Goal: Register for event/course

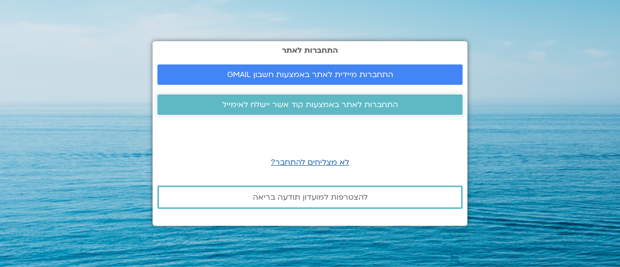
click at [291, 104] on span "התחברות לאתר באמצעות קוד אשר יישלח לאימייל" at bounding box center [310, 104] width 176 height 9
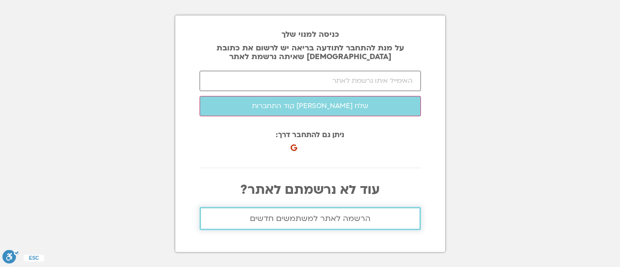
click at [305, 215] on span "הרשמה לאתר למשתמשים חדשים" at bounding box center [310, 218] width 121 height 9
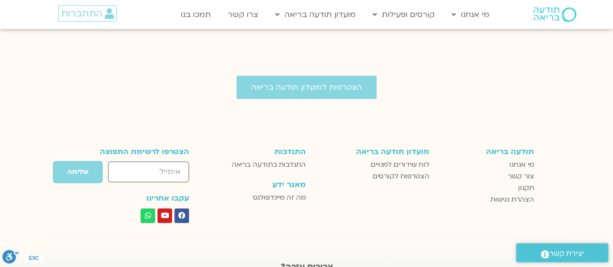
scroll to position [2121, 0]
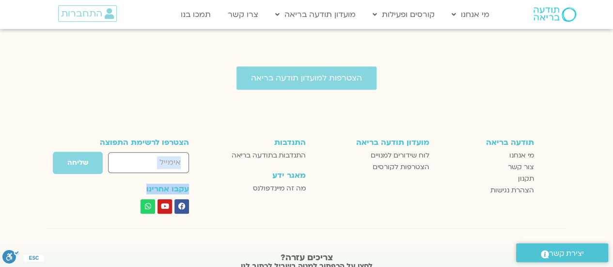
drag, startPoint x: 123, startPoint y: 156, endPoint x: 153, endPoint y: 115, distance: 50.3
click at [143, 133] on div "הצטרפו לרשימת התפוצה email שליחה עקבו אחרינו Facebook Youtube Whatsapp" at bounding box center [135, 175] width 120 height 85
click at [151, 152] on input "email" at bounding box center [148, 162] width 81 height 21
type input "rachelsagi18@gmail.com"
click at [81, 159] on span "שליחה" at bounding box center [77, 163] width 21 height 8
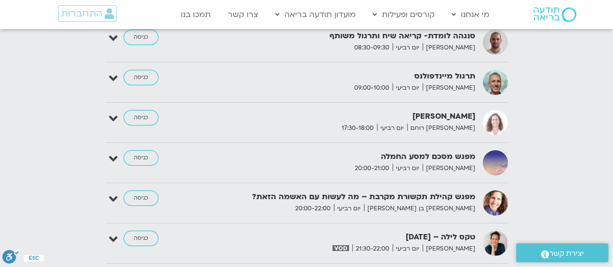
scroll to position [1606, 0]
click at [332, 151] on div "מפגש מסכם למסע החמלה טארה בראך יום רביעי 20:00-21:00" at bounding box center [359, 162] width 242 height 23
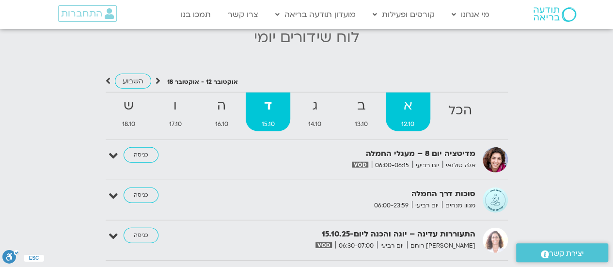
scroll to position [1219, 0]
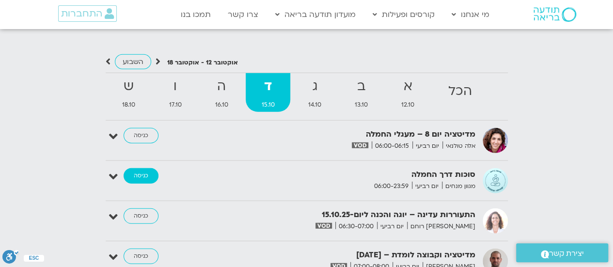
click at [135, 168] on link "כניסה" at bounding box center [141, 176] width 35 height 16
click at [141, 168] on link "כניסה" at bounding box center [141, 176] width 35 height 16
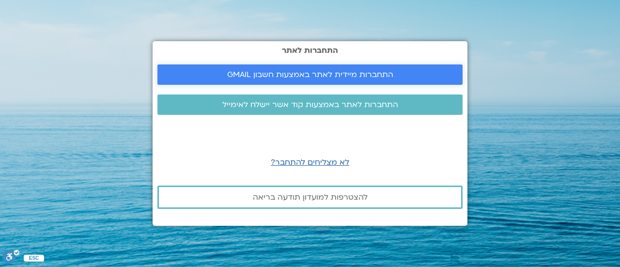
click at [331, 71] on span "התחברות מיידית לאתר באמצעות חשבון GMAIL" at bounding box center [310, 74] width 166 height 9
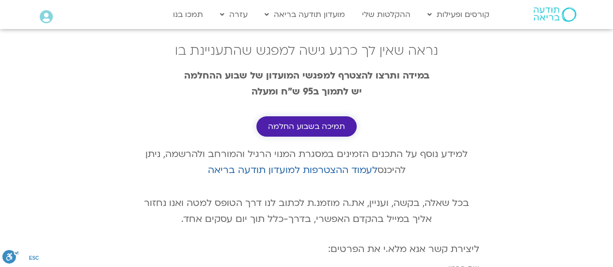
click at [314, 127] on span "תמיכה בשבוע החלמה" at bounding box center [306, 126] width 77 height 9
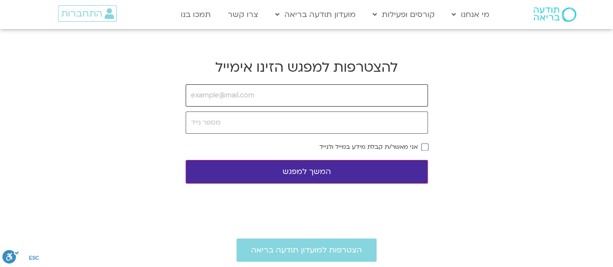
click at [292, 92] on input "email" at bounding box center [307, 95] width 242 height 22
type input "rachelsagi18@gmail.com"
click at [266, 123] on input "tel" at bounding box center [307, 122] width 242 height 22
type input "0528229669"
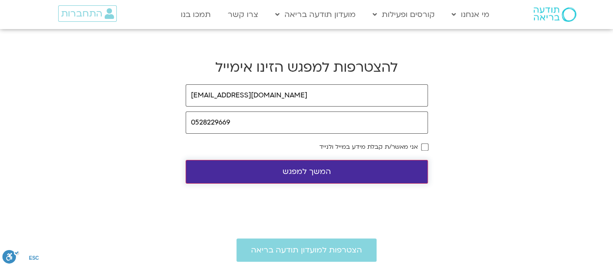
click at [319, 168] on button "המשך למפגש" at bounding box center [307, 172] width 242 height 24
click at [319, 174] on button "המשך למפגש" at bounding box center [307, 172] width 242 height 24
